Goal: Information Seeking & Learning: Learn about a topic

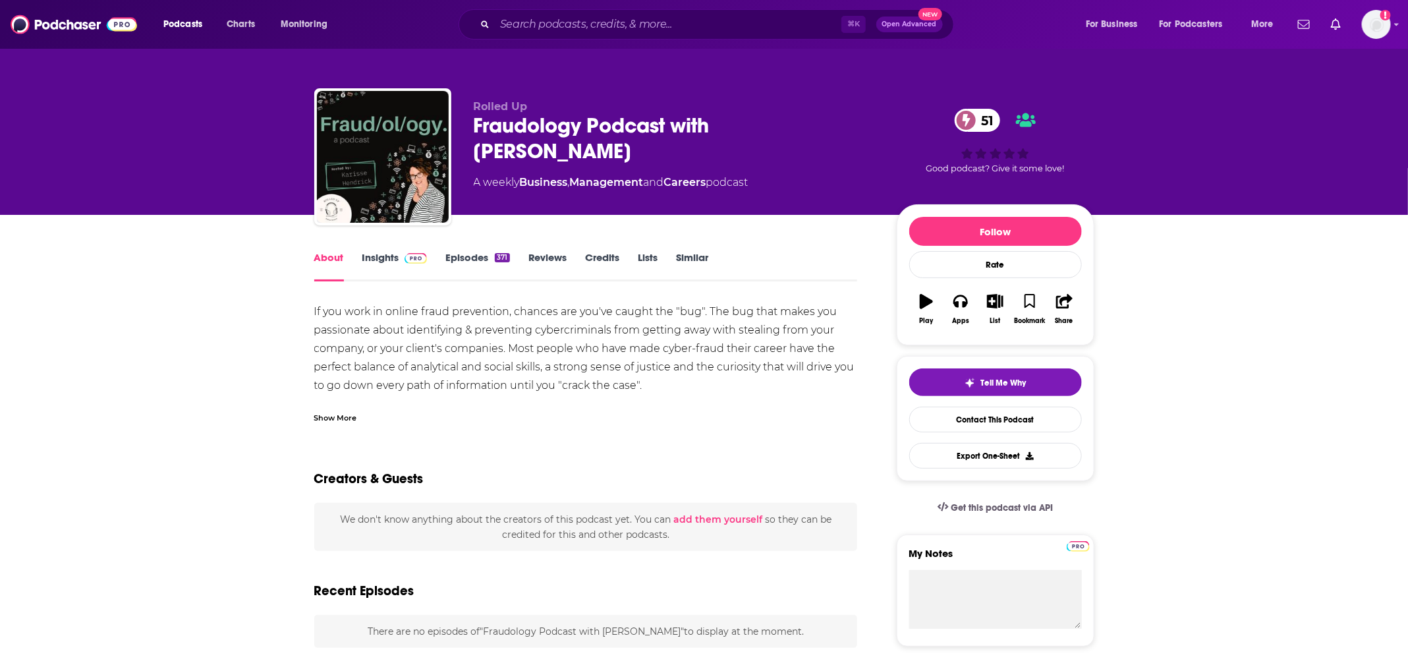
click at [547, 35] on div "⌘ K Open Advanced New" at bounding box center [706, 24] width 495 height 30
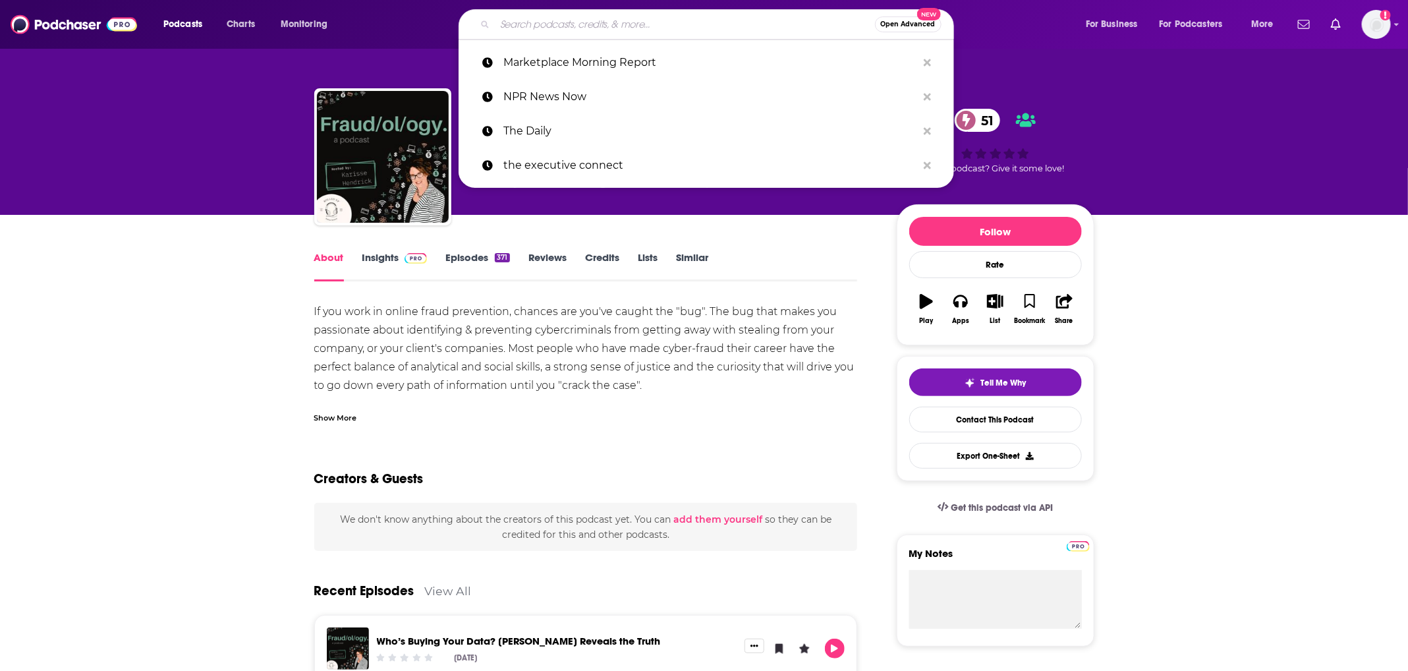
click at [545, 22] on input "Search podcasts, credits, & more..." at bounding box center [685, 24] width 380 height 21
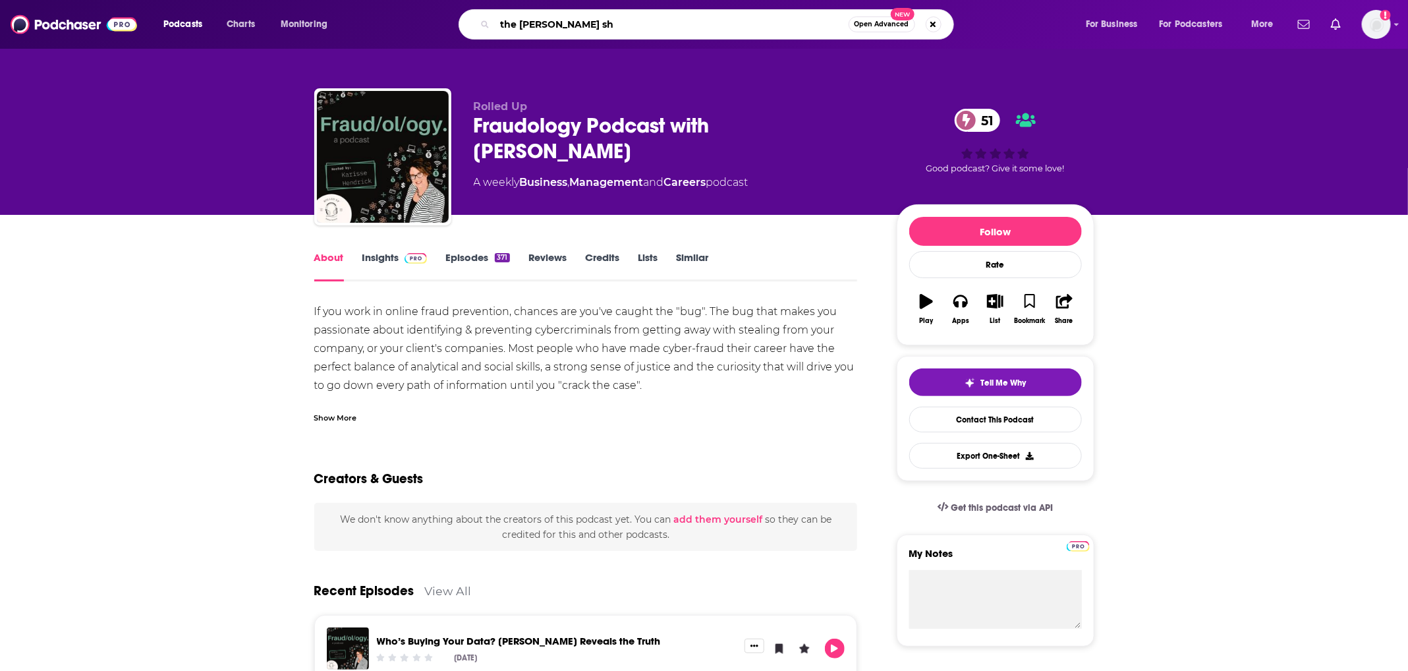
type input "the [PERSON_NAME] sho"
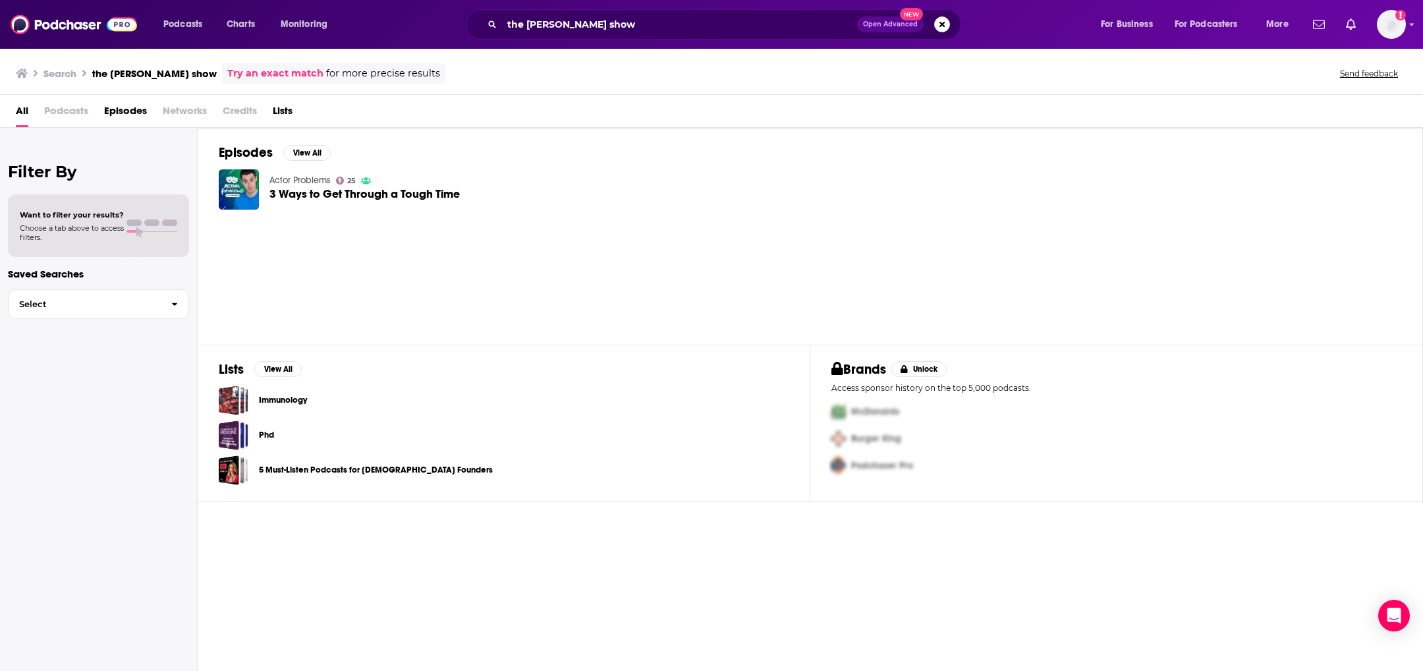
click at [585, 11] on div "the [PERSON_NAME] show Open Advanced New" at bounding box center [713, 24] width 495 height 30
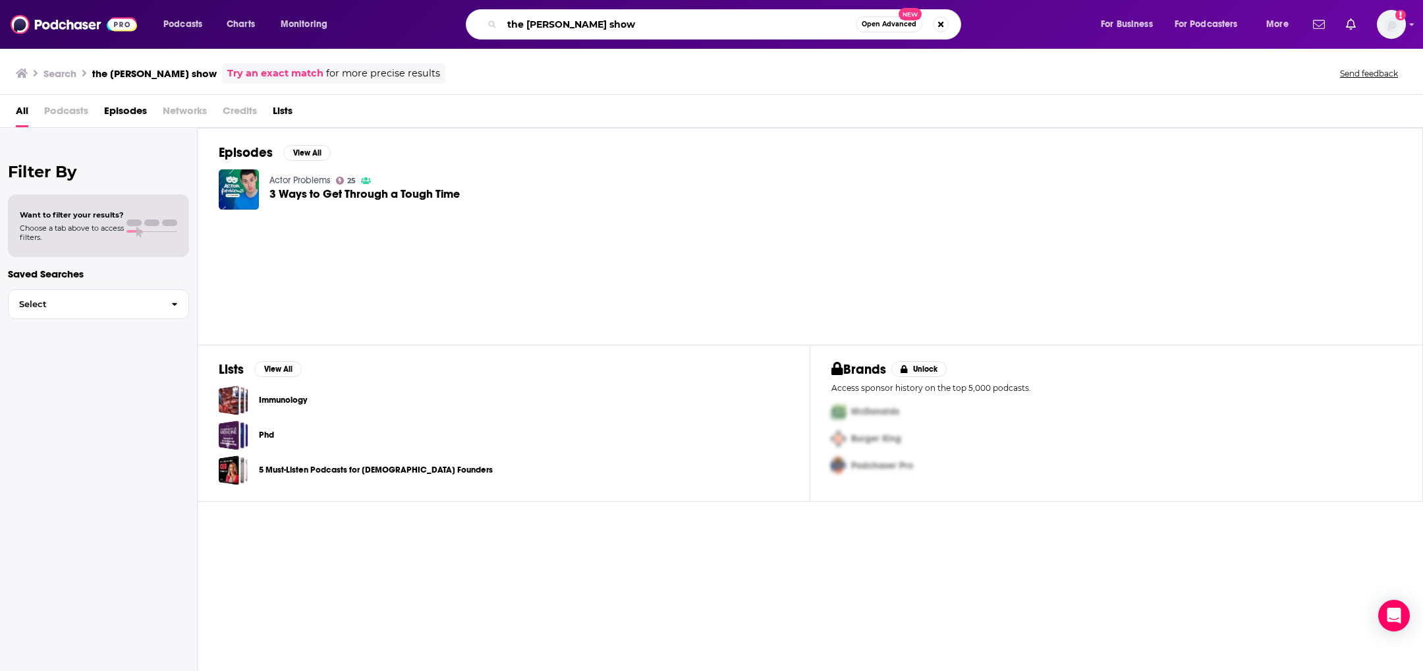
click at [582, 19] on input "the [PERSON_NAME] show" at bounding box center [679, 24] width 354 height 21
type input "the [PERSON_NAME]"
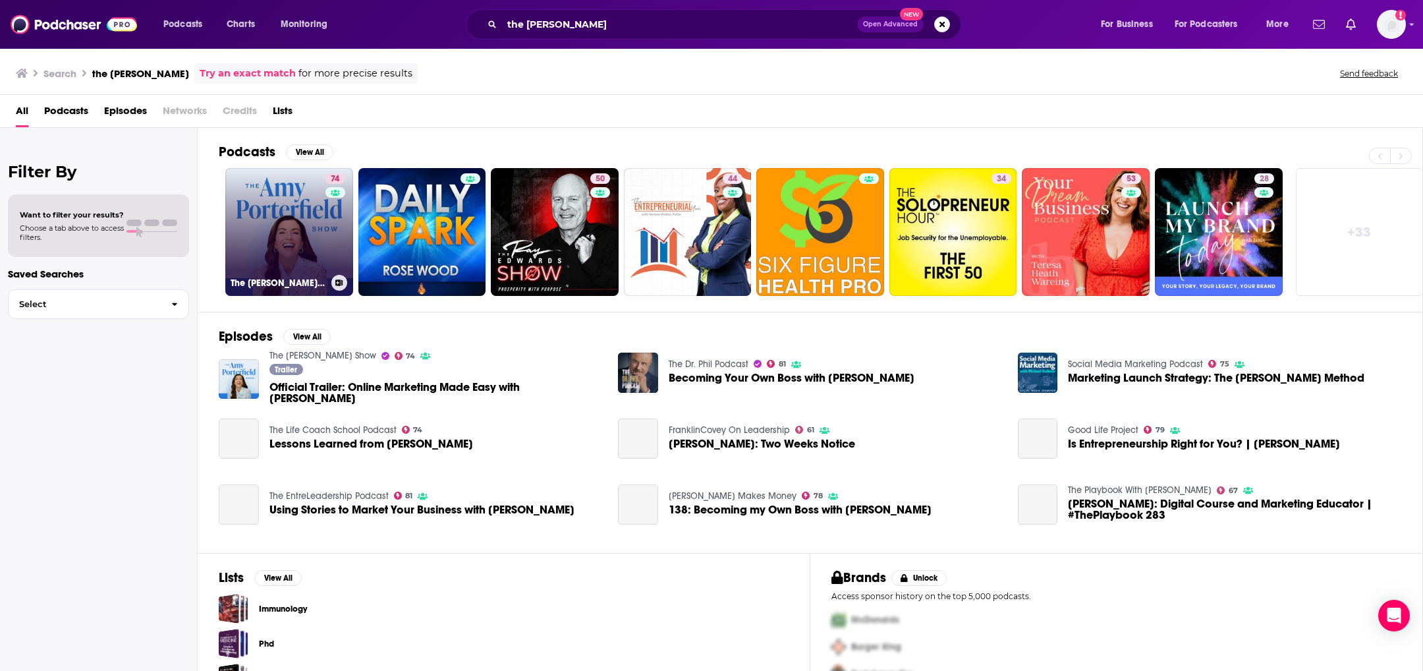
click at [254, 257] on link "74 The [PERSON_NAME] Show" at bounding box center [289, 232] width 128 height 128
